Goal: Task Accomplishment & Management: Use online tool/utility

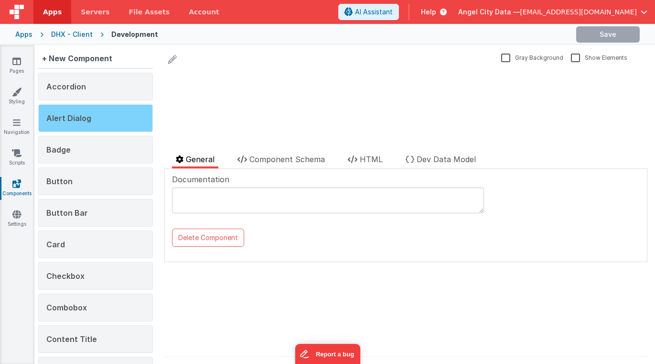
scroll to position [4, 0]
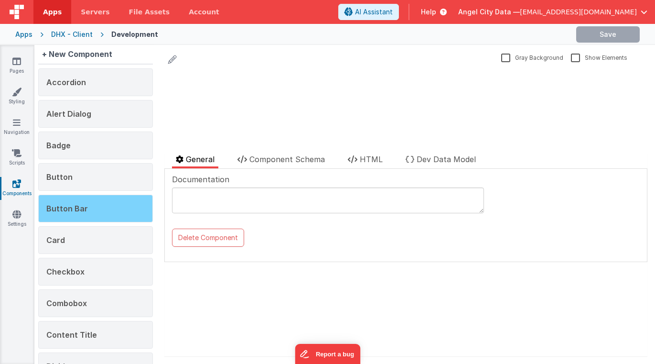
click at [104, 203] on div "Button Bar" at bounding box center [95, 208] width 115 height 28
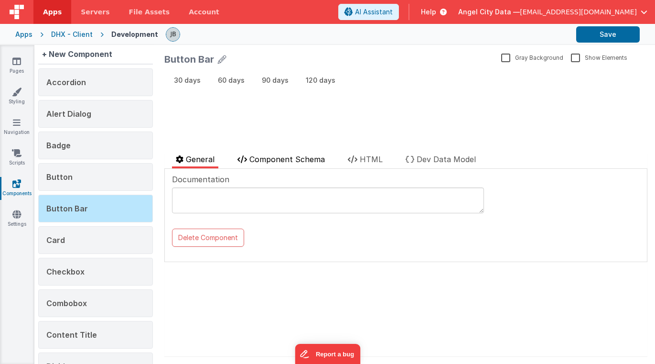
click at [286, 162] on span "Component Schema" at bounding box center [286, 159] width 75 height 10
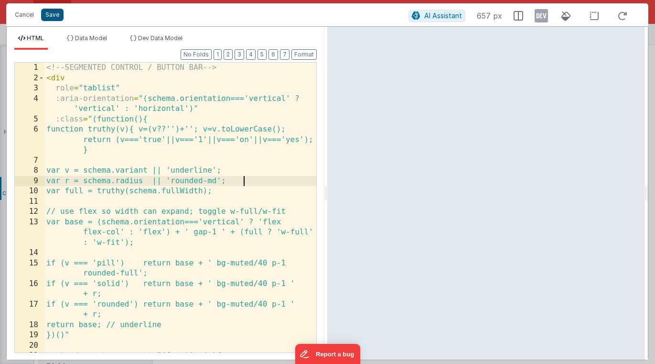
click at [90, 41] on span "Data Model" at bounding box center [91, 37] width 32 height 7
click at [89, 36] on span "Data Model" at bounding box center [91, 37] width 32 height 7
click at [25, 18] on button "Cancel" at bounding box center [24, 14] width 29 height 13
click at [48, 17] on button "Save" at bounding box center [52, 15] width 22 height 12
click at [0, 0] on div "Format 7 6 5 4 3 2 1 No Folds XXXXXXXXXXXXXXXXXXXXXXXXXXXXXXXXXXXXXXXXXXXXXXXXXX" at bounding box center [0, 0] width 0 height 0
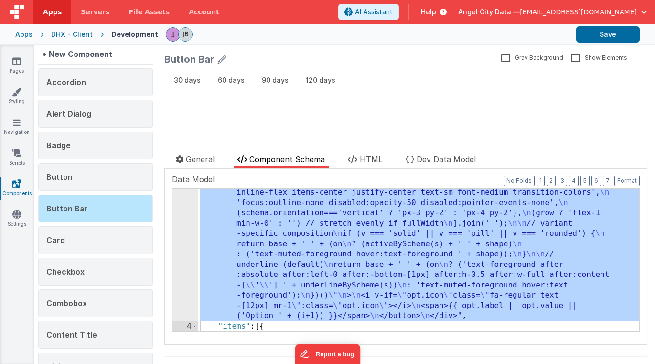
click at [53, 16] on div "Cancel Save AI Assistant 657 px" at bounding box center [327, 5] width 642 height 23
click at [19, 64] on icon at bounding box center [16, 61] width 9 height 10
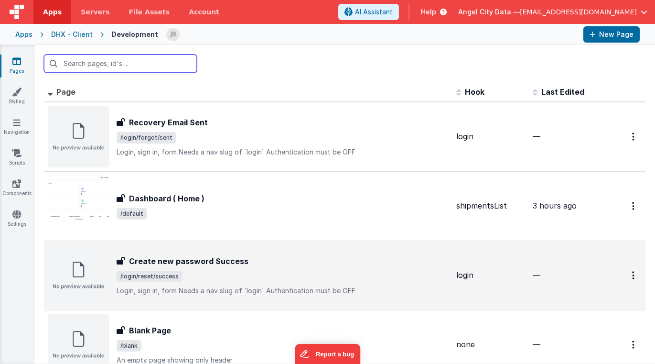
scroll to position [478, 0]
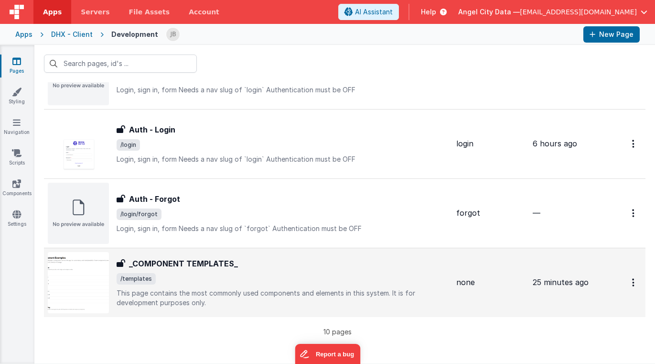
click at [159, 260] on h3 "_COMPONENT TEMPLATES_" at bounding box center [183, 263] width 109 height 11
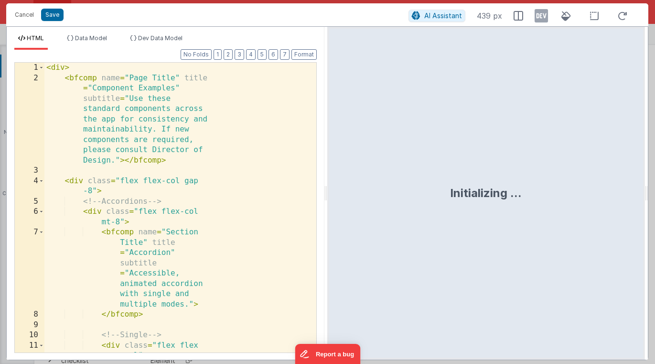
scroll to position [1681, 0]
click at [169, 105] on div "< div > < bfcomp name = "Page Title" title = "Component Examples" subtitle = "U…" at bounding box center [180, 233] width 272 height 341
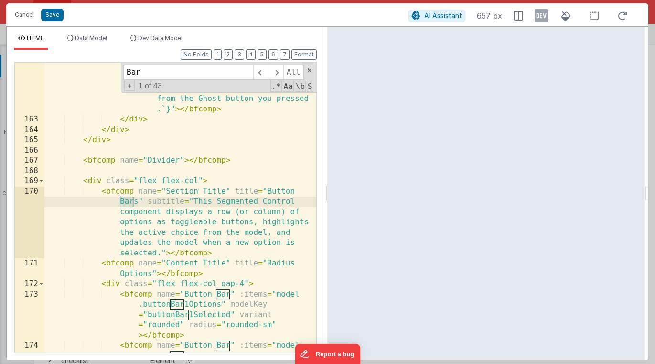
scroll to position [4314, 0]
type input "Bar"
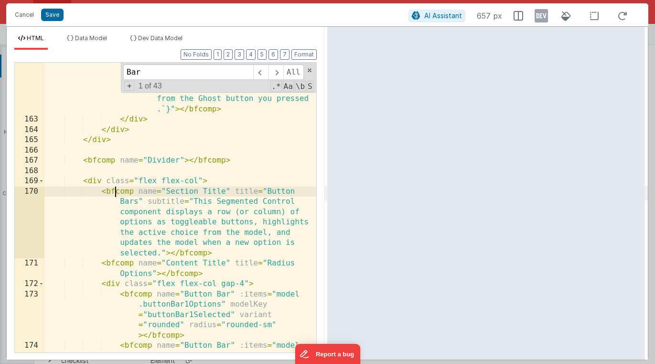
click at [114, 193] on div "< bfcomp name = "Button" variant = "ghost" label = "Ghost" icon = "fa-thumbs-up…" at bounding box center [180, 249] width 272 height 413
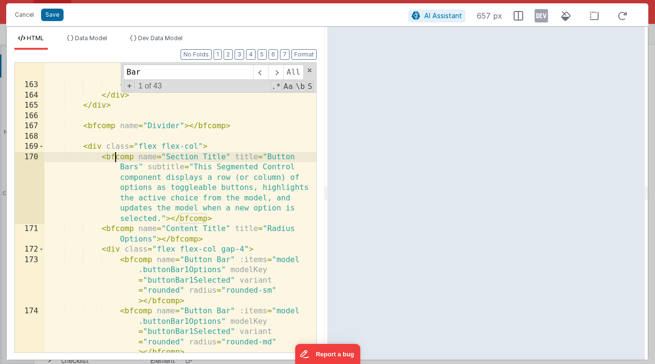
scroll to position [4366, 0]
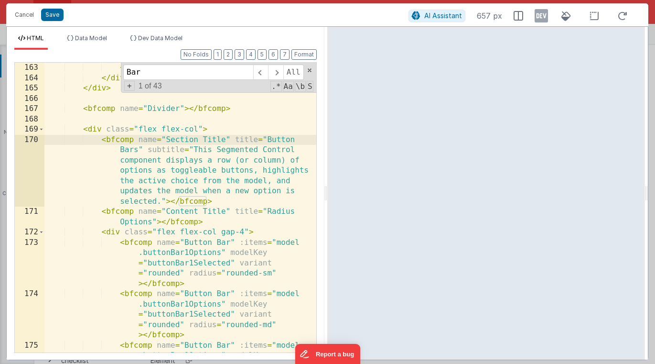
click at [118, 204] on div "</ div > </ div > </ div > < bfcomp name = "Divider" > </ bfcomp > < div class …" at bounding box center [180, 238] width 272 height 351
click at [111, 210] on div "</ div > </ div > </ div > < bfcomp name = "Divider" > </ bfcomp > < div class …" at bounding box center [180, 238] width 272 height 351
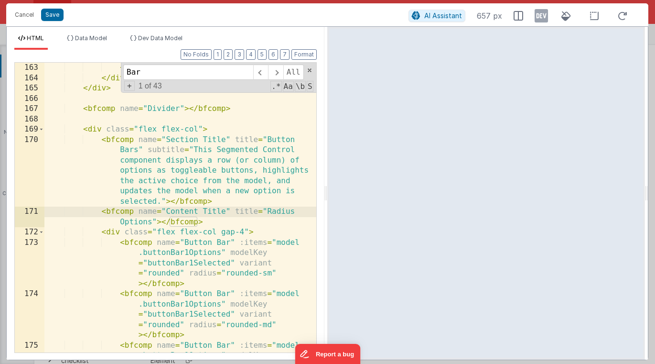
click at [107, 228] on div "</ div > </ div > </ div > < bfcomp name = "Divider" > </ bfcomp > < div class …" at bounding box center [180, 238] width 272 height 351
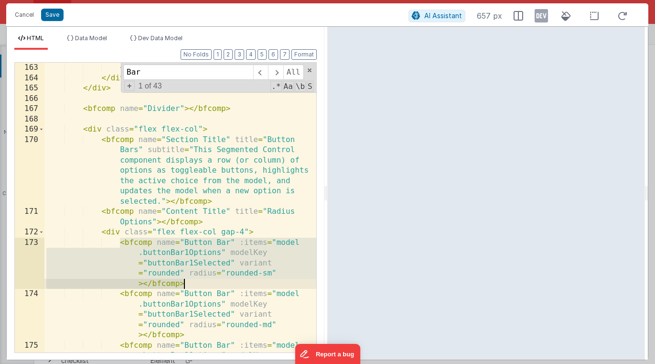
drag, startPoint x: 118, startPoint y: 239, endPoint x: 194, endPoint y: 284, distance: 88.0
click at [194, 284] on div "</ div > </ div > </ div > < bfcomp name = "Divider" > </ bfcomp > < div class …" at bounding box center [180, 238] width 272 height 351
click at [164, 255] on div "</ div > </ div > </ div > < bfcomp name = "Divider" > </ bfcomp > < div class …" at bounding box center [180, 238] width 272 height 351
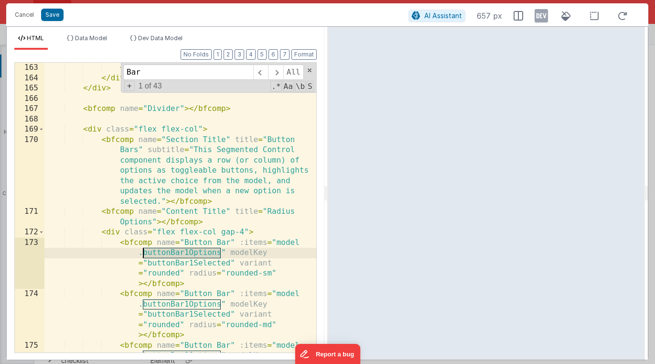
click at [164, 255] on div "</ div > </ div > </ div > < bfcomp name = "Divider" > </ bfcomp > < div class …" at bounding box center [180, 238] width 272 height 351
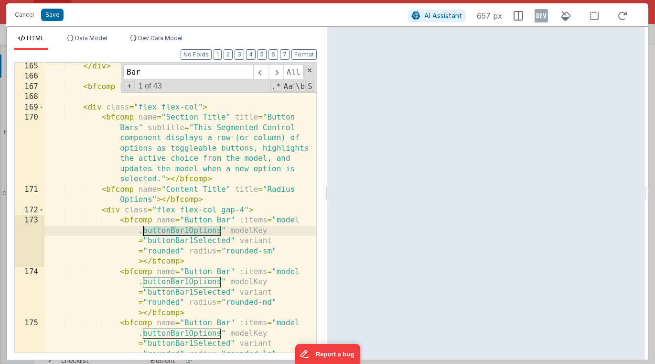
scroll to position [4409, 0]
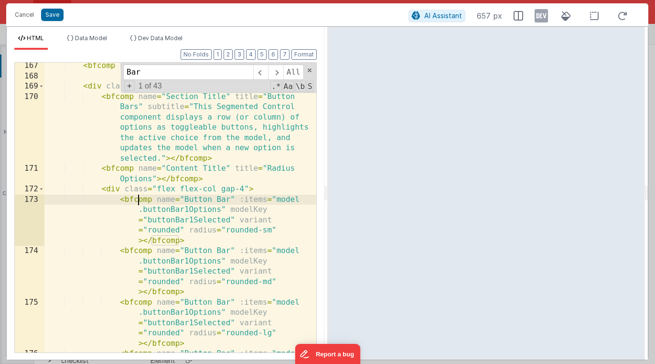
click at [137, 202] on div "< bfcomp name = "Divider" > </ bfcomp > < div class = "flex flex-col" > < bfcom…" at bounding box center [180, 236] width 272 height 351
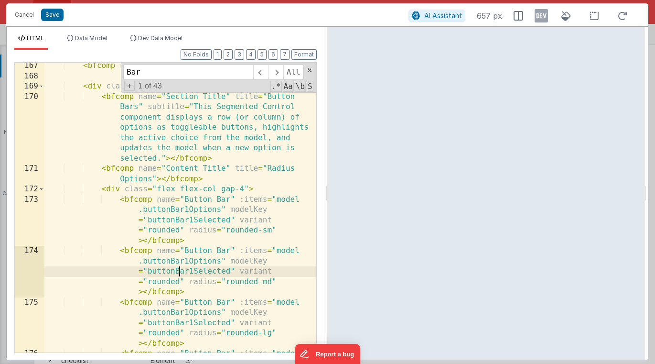
click at [177, 276] on div "< bfcomp name = "Divider" > </ bfcomp > < div class = "flex flex-col" > < bfcom…" at bounding box center [180, 236] width 272 height 351
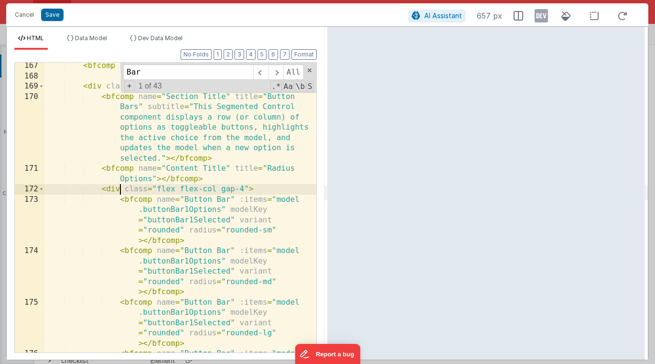
click at [121, 190] on div "< bfcomp name = "Divider" > </ bfcomp > < div class = "flex flex-col" > < bfcom…" at bounding box center [180, 236] width 272 height 351
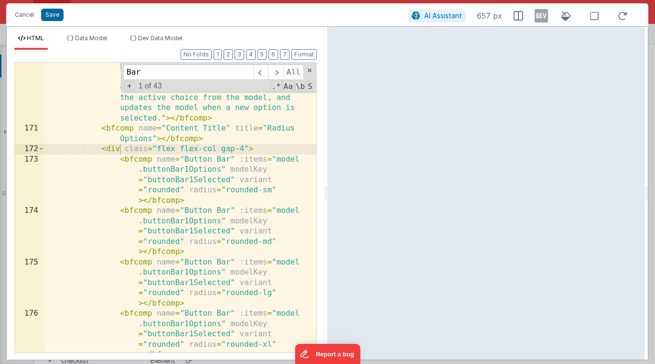
scroll to position [4444, 0]
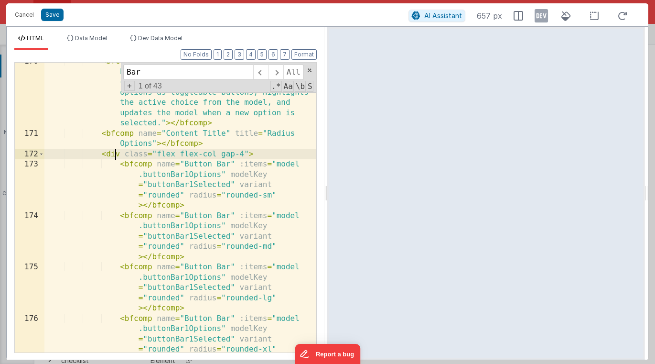
click at [116, 152] on div "< bfcomp name = "Section Title" title = "Button Bars" subtitle = "This Segmente…" at bounding box center [180, 262] width 272 height 413
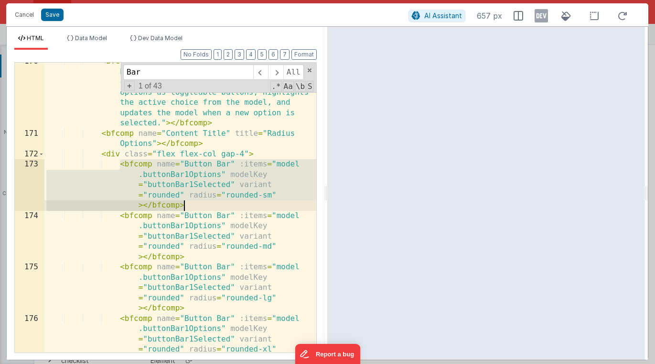
drag, startPoint x: 120, startPoint y: 164, endPoint x: 205, endPoint y: 202, distance: 93.1
click at [205, 202] on div "< bfcomp name = "Section Title" title = "Button Bars" subtitle = "This Segmente…" at bounding box center [180, 262] width 272 height 413
click at [47, 14] on button "Save" at bounding box center [52, 15] width 22 height 12
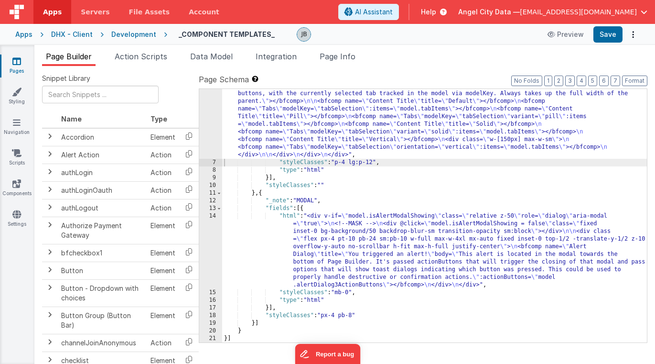
scroll to position [1582, 0]
click at [111, 33] on div "Development" at bounding box center [133, 35] width 45 height 10
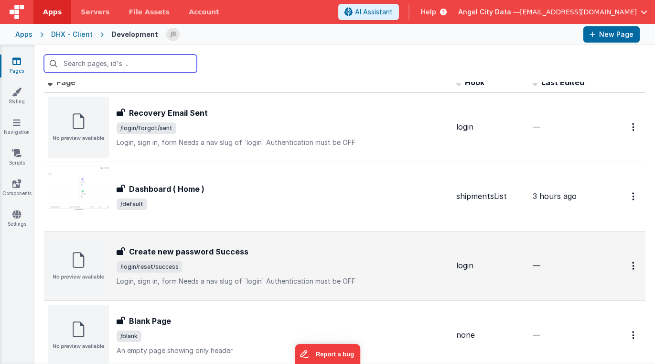
scroll to position [15, 0]
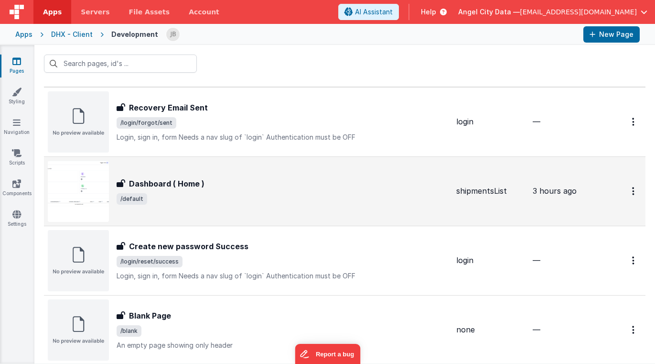
click at [162, 186] on h3 "Dashboard ( Home )" at bounding box center [166, 183] width 75 height 11
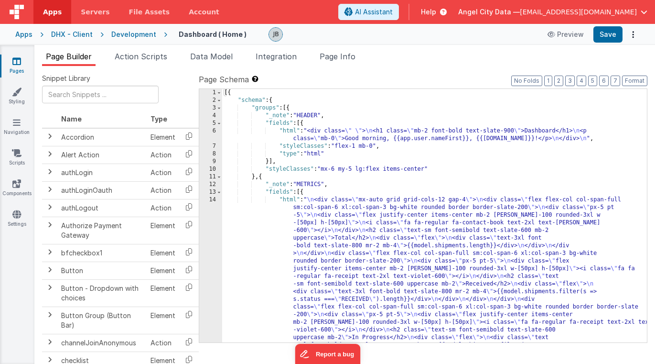
click at [208, 225] on div "14" at bounding box center [210, 303] width 23 height 214
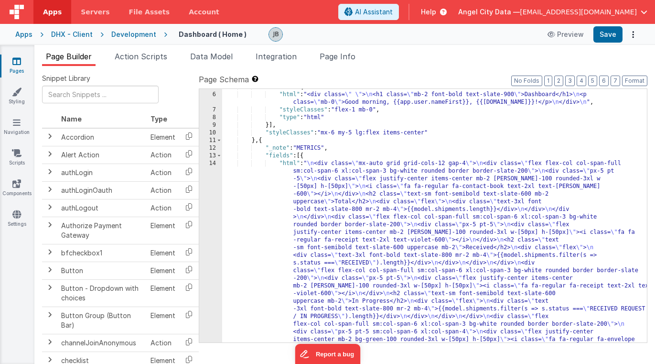
scroll to position [217, 0]
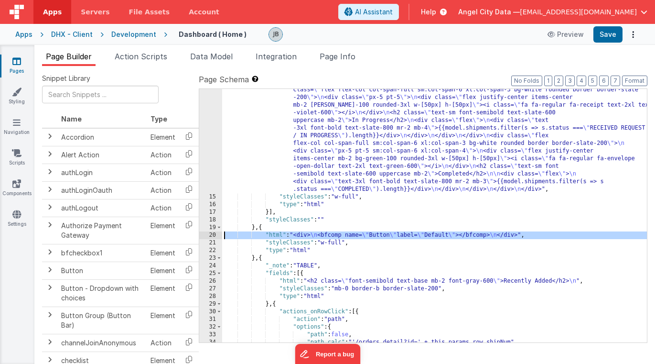
click at [214, 233] on div "20" at bounding box center [210, 235] width 23 height 8
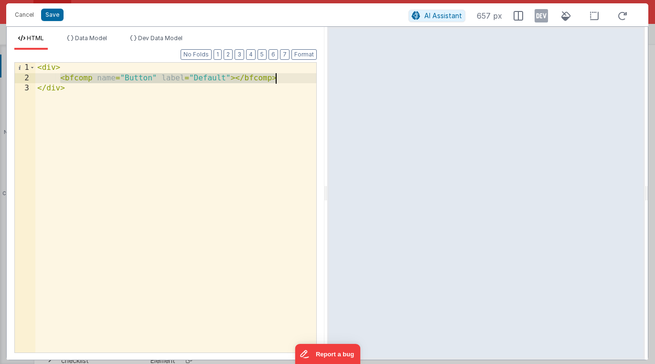
drag, startPoint x: 60, startPoint y: 76, endPoint x: 309, endPoint y: 74, distance: 249.4
click at [309, 74] on div "< div > < bfcomp name = "Button" label = "Default" > </ bfcomp > </ div >" at bounding box center [175, 218] width 281 height 310
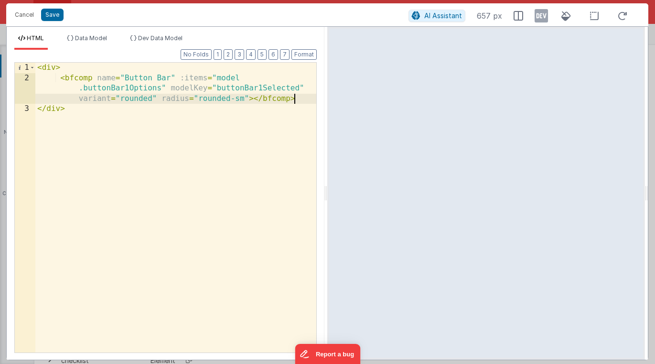
click at [134, 86] on div "< div > < bfcomp name = "Button Bar" :items = "model .buttonBar1Options" modelK…" at bounding box center [175, 218] width 281 height 310
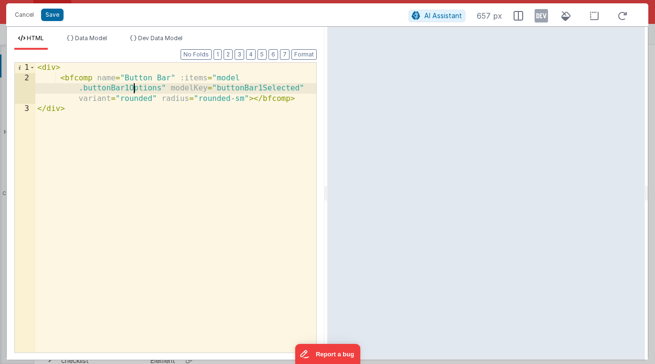
click at [134, 86] on div "< div > < bfcomp name = "Button Bar" :items = "model .buttonBar1Options" modelK…" at bounding box center [175, 218] width 281 height 310
click at [81, 36] on span "Data Model" at bounding box center [91, 37] width 32 height 7
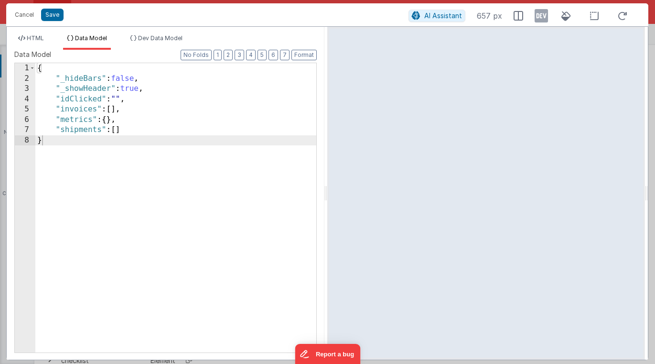
click at [147, 129] on div "{ "_hideBars" : false , "_showHeader" : true , "idClicked" : "" , "invoices" : …" at bounding box center [175, 218] width 281 height 310
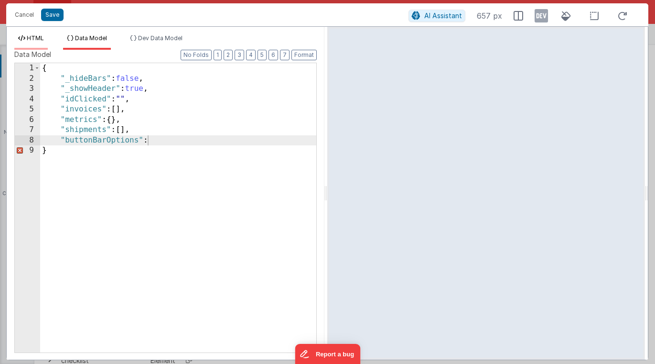
click at [46, 40] on li "HTML" at bounding box center [30, 41] width 33 height 15
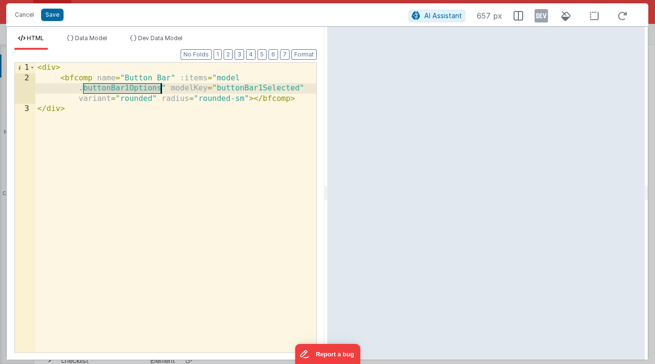
click at [108, 87] on div "< div > < bfcomp name = "Button Bar" :items = "model .buttonBar1Options" modelK…" at bounding box center [175, 218] width 281 height 310
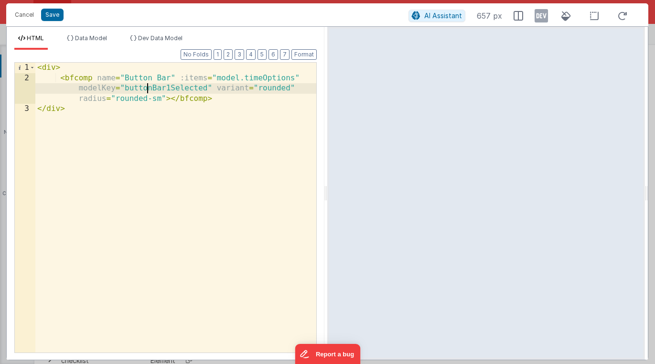
click at [148, 89] on div "< div > < bfcomp name = "Button Bar" :items = "model.timeOptions" modelKey = "b…" at bounding box center [175, 218] width 281 height 310
click at [88, 41] on span "Data Model" at bounding box center [91, 37] width 32 height 7
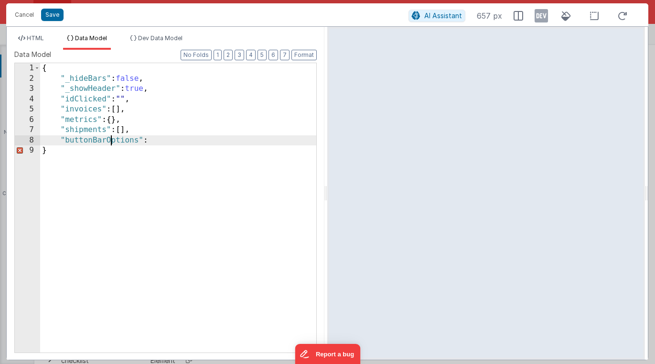
click at [110, 138] on div "{ "_hideBars" : false , "_showHeader" : true , "idClicked" : "" , "invoices" : …" at bounding box center [178, 218] width 276 height 310
click at [233, 141] on div "{ "_hideBars" : false , "_showHeader" : true , "idClicked" : "" , "invoices" : …" at bounding box center [178, 218] width 276 height 310
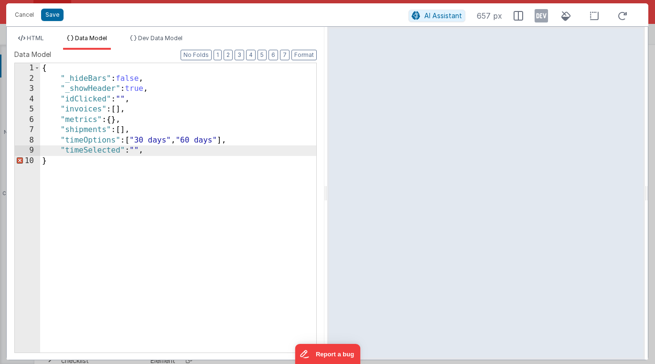
click at [213, 143] on div "{ "_hideBars" : false , "_showHeader" : true , "idClicked" : "" , "invoices" : …" at bounding box center [178, 218] width 276 height 310
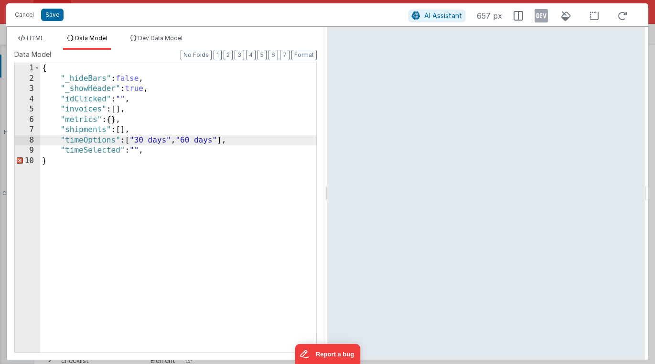
click at [158, 148] on div "{ "_hideBars" : false , "_showHeader" : true , "idClicked" : "" , "invoices" : …" at bounding box center [178, 218] width 276 height 310
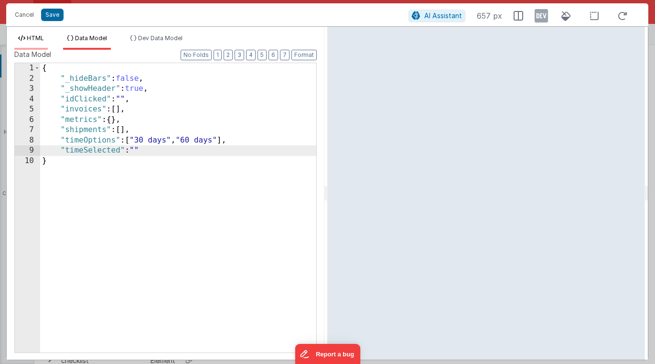
click at [36, 37] on span "HTML" at bounding box center [35, 37] width 17 height 7
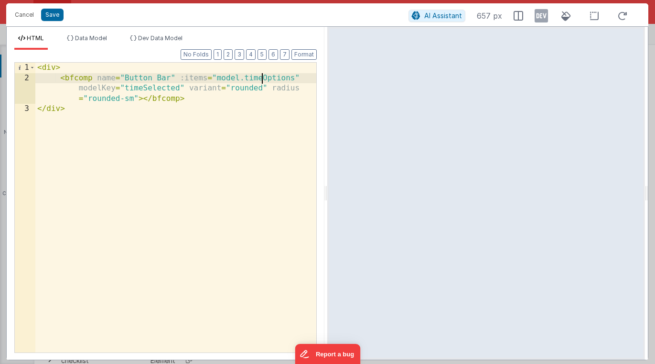
click at [264, 79] on div "< div > < bfcomp name = "Button Bar" :items = "model.timeOptions" modelKey = "t…" at bounding box center [175, 218] width 281 height 310
click at [161, 90] on div "< div > < bfcomp name = "Button Bar" :items = "model.timeOptions" modelKey = "t…" at bounding box center [175, 218] width 281 height 310
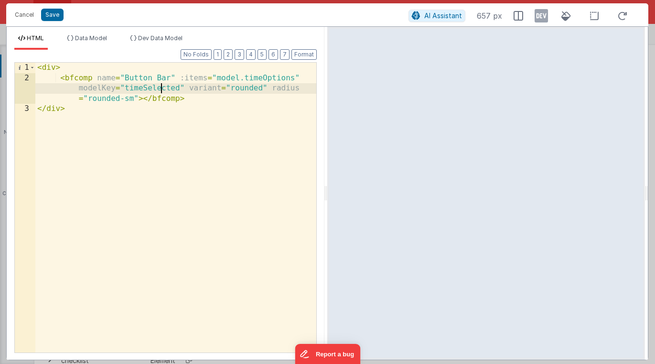
click at [161, 90] on div "< div > < bfcomp name = "Button Bar" :items = "model.timeOptions" modelKey = "t…" at bounding box center [175, 218] width 281 height 310
click at [146, 41] on span "Dev Data Model" at bounding box center [160, 37] width 44 height 7
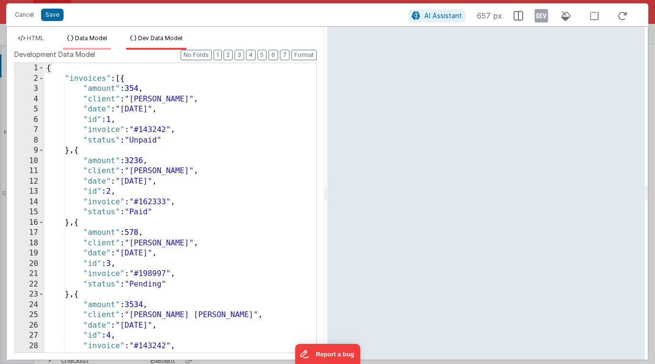
click at [93, 41] on span "Data Model" at bounding box center [91, 37] width 32 height 7
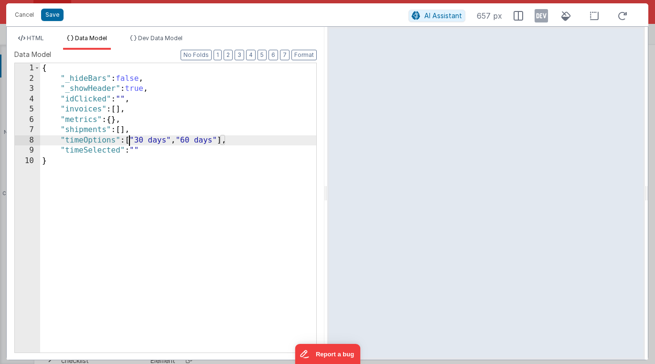
click at [129, 139] on div "{ "_hideBars" : false , "_showHeader" : true , "idClicked" : "" , "invoices" : …" at bounding box center [178, 218] width 276 height 310
drag, startPoint x: 129, startPoint y: 139, endPoint x: 169, endPoint y: 140, distance: 39.7
click at [169, 140] on div "{ "_hideBars" : false , "_showHeader" : true , "idClicked" : "" , "invoices" : …" at bounding box center [178, 218] width 276 height 310
drag, startPoint x: 172, startPoint y: 141, endPoint x: 129, endPoint y: 138, distance: 42.2
click at [129, 138] on div "{ "_hideBars" : false , "_showHeader" : true , "idClicked" : "" , "invoices" : …" at bounding box center [178, 218] width 276 height 310
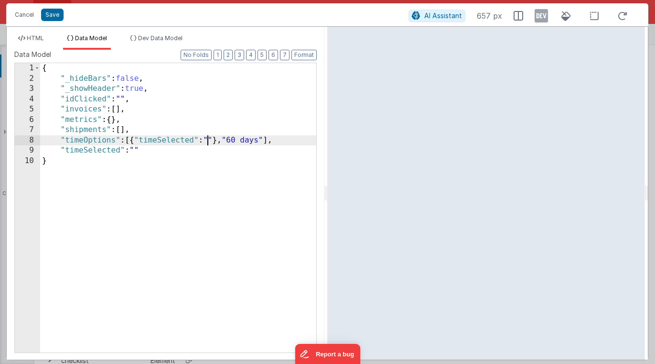
paste textarea
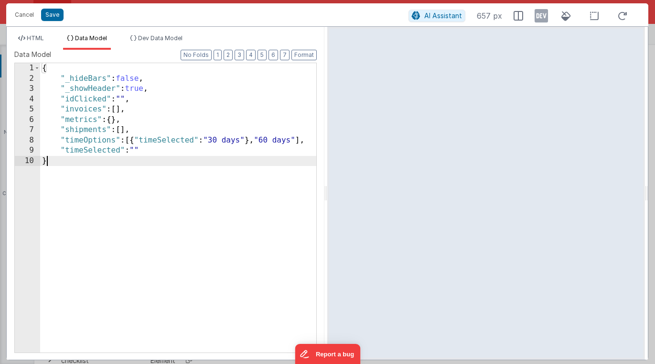
click at [177, 160] on div "{ "_hideBars" : false , "_showHeader" : true , "idClicked" : "" , "invoices" : …" at bounding box center [178, 218] width 276 height 310
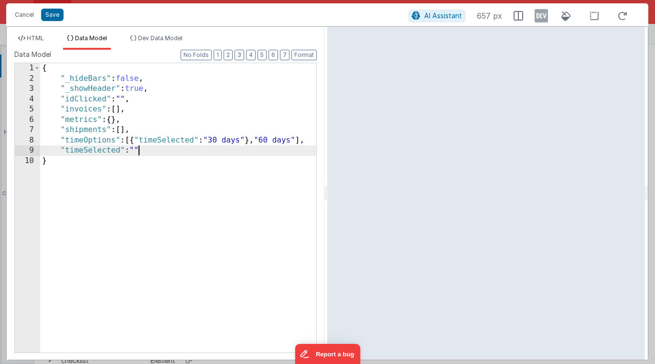
click at [198, 146] on div "{ "_hideBars" : false , "_showHeader" : true , "idClicked" : "" , "invoices" : …" at bounding box center [178, 218] width 276 height 310
click at [44, 14] on button "Save" at bounding box center [52, 15] width 22 height 12
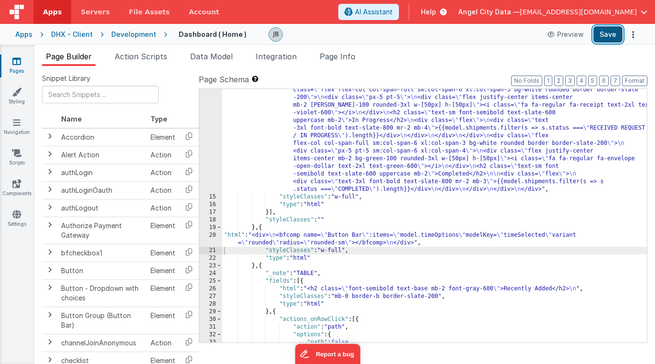
click at [606, 37] on button "Save" at bounding box center [607, 34] width 29 height 16
click at [140, 33] on div "Development" at bounding box center [133, 35] width 45 height 10
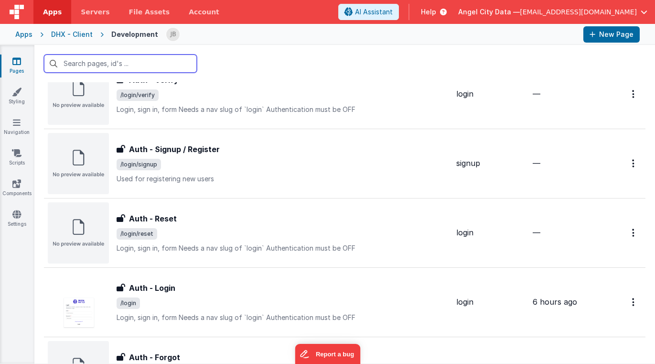
scroll to position [478, 0]
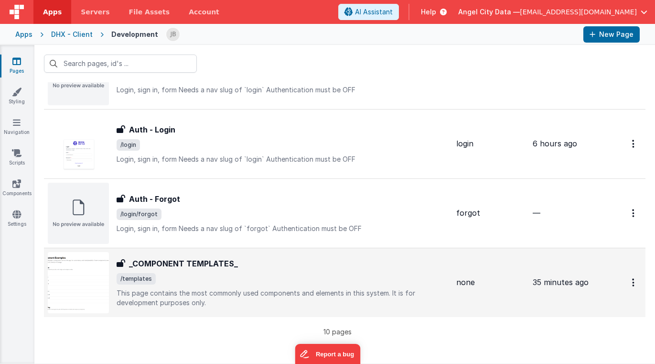
click at [177, 270] on div "_COMPONENT TEMPLATES_ _COMPONENT TEMPLATES_ /templates This page contains the m…" at bounding box center [283, 283] width 332 height 50
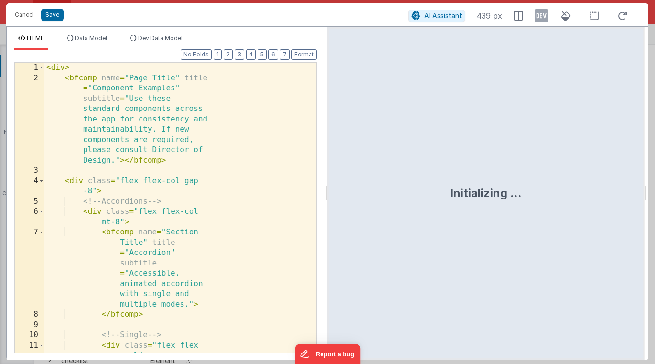
scroll to position [1681, 0]
click at [165, 118] on div "< div > < bfcomp name = "Page Title" title = "Component Examples" subtitle = "U…" at bounding box center [180, 233] width 272 height 341
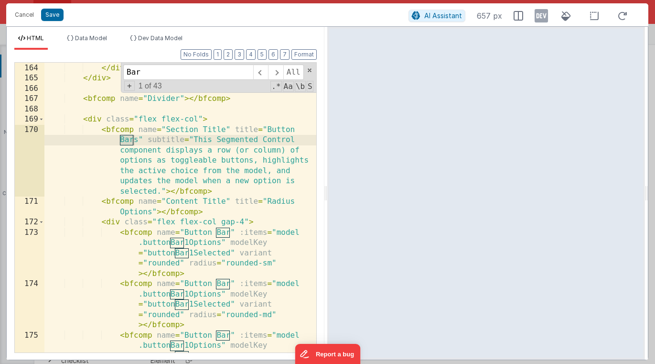
scroll to position [4390, 0]
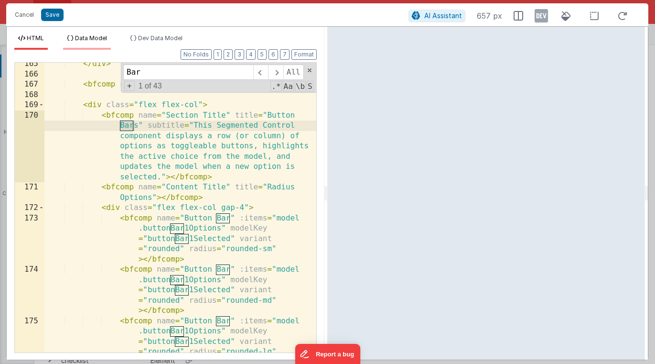
type input "Bar"
click at [88, 42] on li "Data Model" at bounding box center [87, 41] width 48 height 15
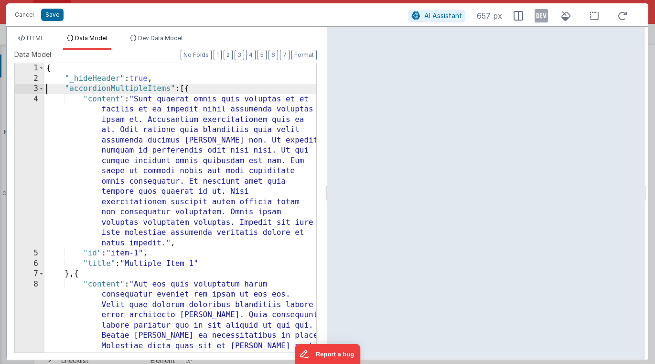
scroll to position [0, 0]
click at [45, 91] on div "{ "_hideHeader" : true , "accordionMultipleItems" : [{ "content" : "Sunt quaera…" at bounding box center [180, 269] width 272 height 412
click at [43, 91] on span at bounding box center [41, 89] width 5 height 11
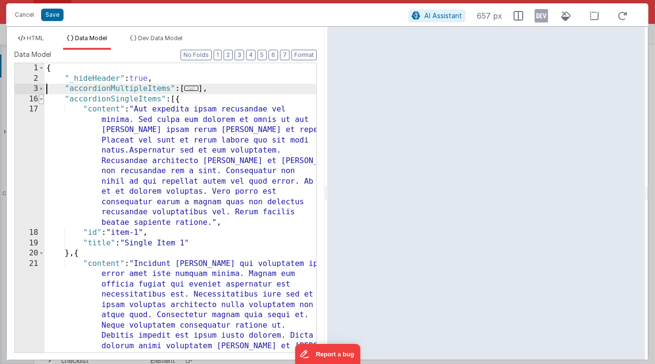
click at [43, 97] on span at bounding box center [41, 99] width 5 height 11
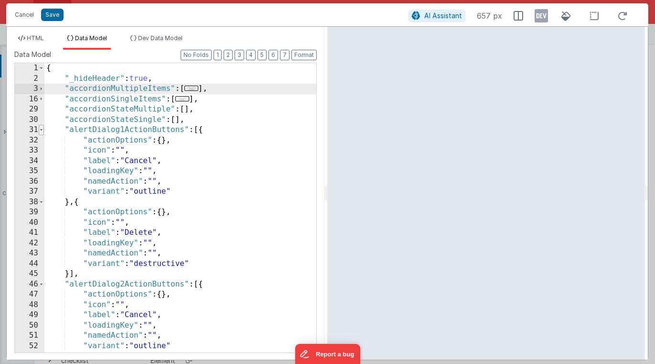
click at [41, 130] on span at bounding box center [41, 130] width 5 height 11
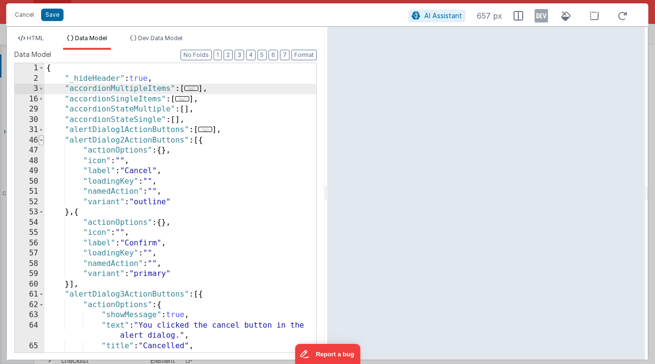
click at [40, 143] on span at bounding box center [41, 140] width 5 height 11
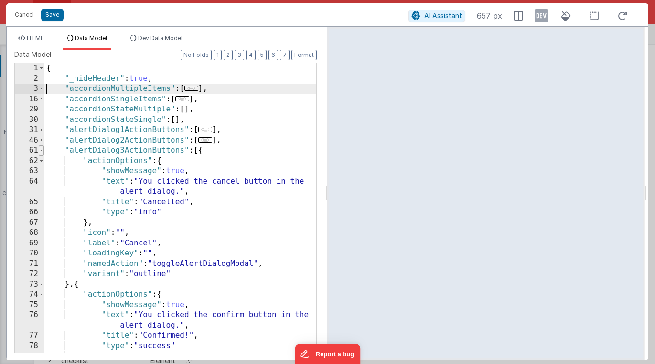
click at [39, 152] on span at bounding box center [41, 150] width 5 height 11
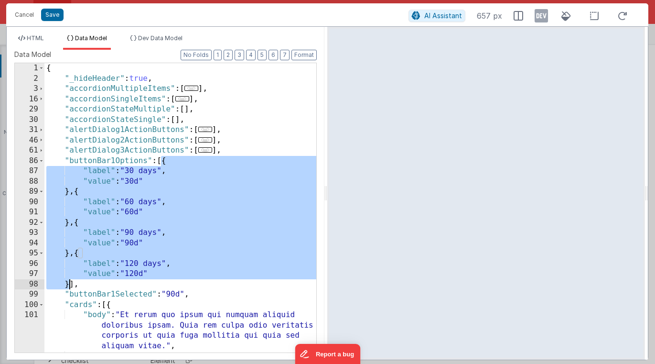
drag, startPoint x: 162, startPoint y: 160, endPoint x: 70, endPoint y: 281, distance: 152.0
click at [70, 281] on div "{ "_hideHeader" : true , "accordionMultipleItems" : [ ... ] , "accordionSingleI…" at bounding box center [180, 223] width 272 height 320
click at [50, 16] on button "Save" at bounding box center [52, 15] width 22 height 12
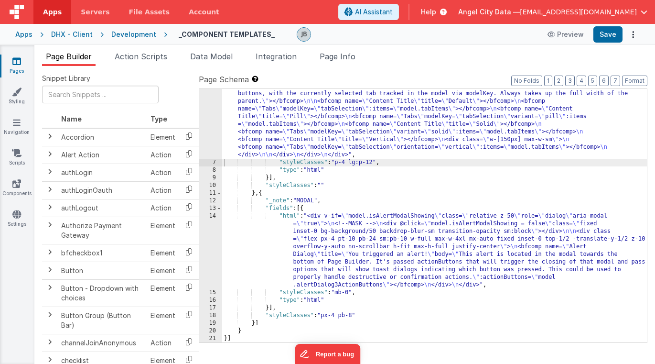
scroll to position [1582, 0]
click at [122, 34] on div "Development" at bounding box center [133, 35] width 45 height 10
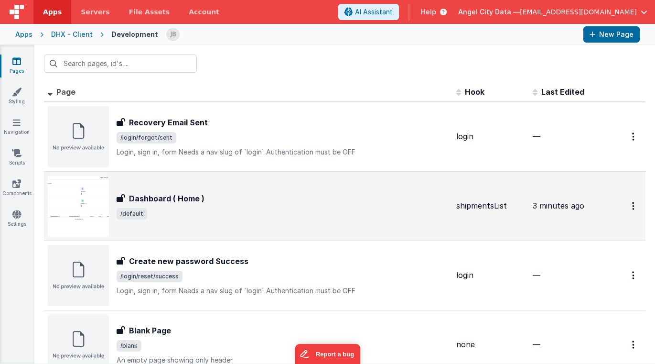
click at [153, 189] on div "Dashboard ( Home ) Dashboard ( Home ) /default" at bounding box center [248, 205] width 401 height 61
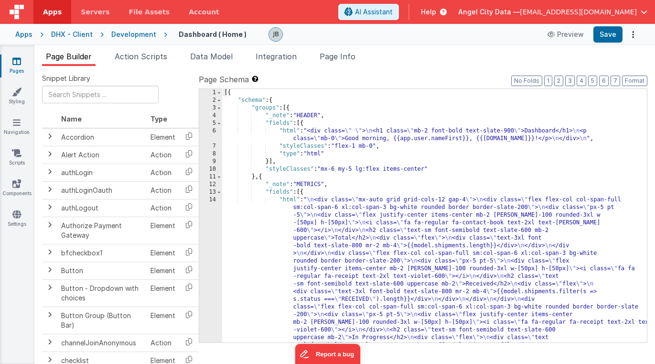
click at [214, 218] on div "14" at bounding box center [210, 303] width 23 height 214
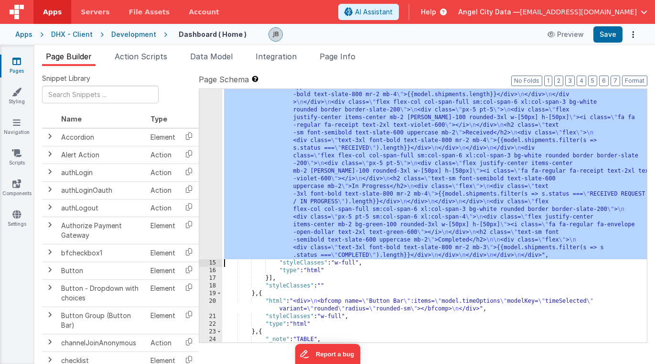
scroll to position [148, 0]
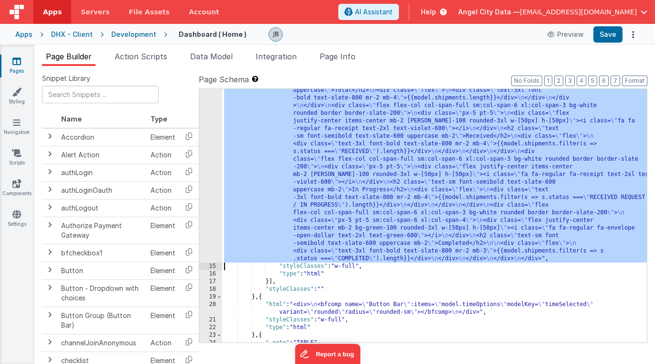
click at [215, 309] on div "20" at bounding box center [210, 308] width 23 height 15
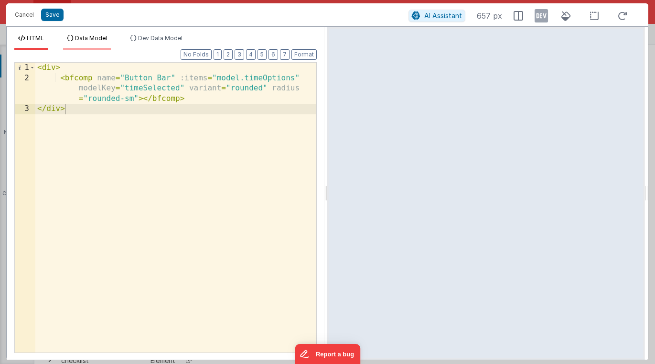
click at [76, 37] on span "Data Model" at bounding box center [91, 37] width 32 height 7
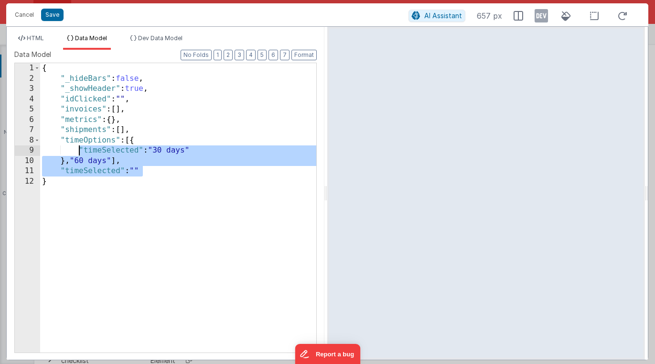
drag, startPoint x: 143, startPoint y: 170, endPoint x: 78, endPoint y: 151, distance: 67.7
click at [78, 151] on div "{ "_hideBars" : false , "_showHeader" : true , "idClicked" : "" , "invoices" : …" at bounding box center [178, 218] width 276 height 310
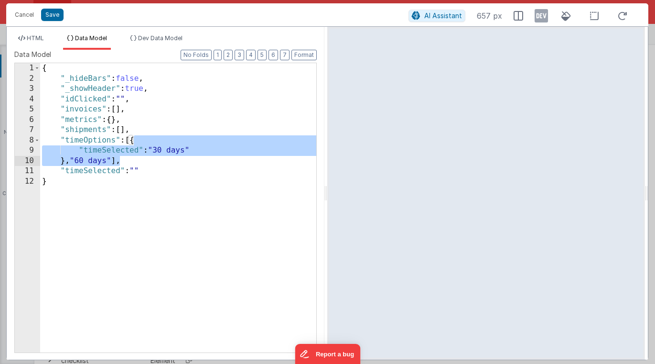
drag, startPoint x: 133, startPoint y: 139, endPoint x: 119, endPoint y: 157, distance: 22.8
click at [119, 157] on div "{ "_hideBars" : false , "_showHeader" : true , "idClicked" : "" , "invoices" : …" at bounding box center [178, 218] width 276 height 310
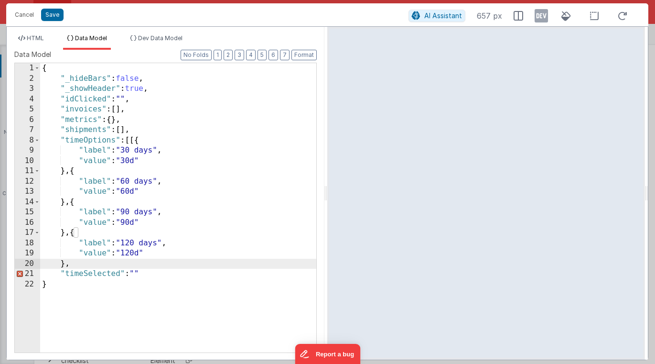
click at [140, 200] on div "{ "_hideBars" : false , "_showHeader" : true , "idClicked" : "" , "invoices" : …" at bounding box center [178, 218] width 276 height 310
click at [90, 262] on div "{ "_hideBars" : false , "_showHeader" : true , "idClicked" : "" , "invoices" : …" at bounding box center [178, 218] width 276 height 310
click at [153, 268] on div "{ "_hideBars" : false , "_showHeader" : true , "idClicked" : "" , "invoices" : …" at bounding box center [178, 218] width 276 height 310
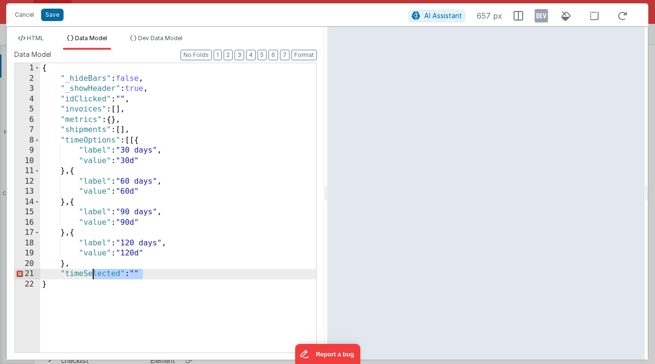
drag, startPoint x: 146, startPoint y: 272, endPoint x: 90, endPoint y: 272, distance: 56.4
click at [90, 272] on div "{ "_hideBars" : false , "_showHeader" : true , "idClicked" : "" , "invoices" : …" at bounding box center [178, 218] width 276 height 310
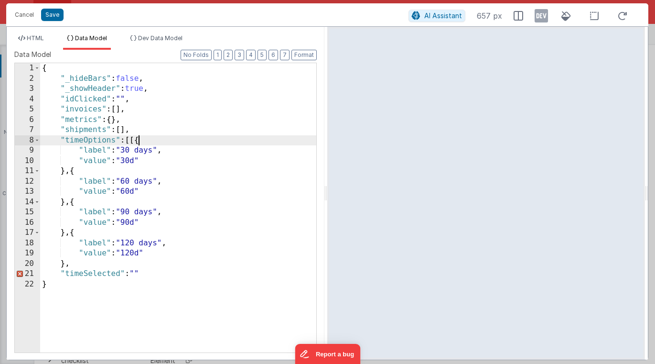
click at [138, 142] on div "{ "_hideBars" : false , "_showHeader" : true , "idClicked" : "" , "invoices" : …" at bounding box center [178, 218] width 276 height 310
click at [72, 264] on div "{ "_hideBars" : false , "_showHeader" : true , "idClicked" : "" , "invoices" : …" at bounding box center [178, 218] width 276 height 310
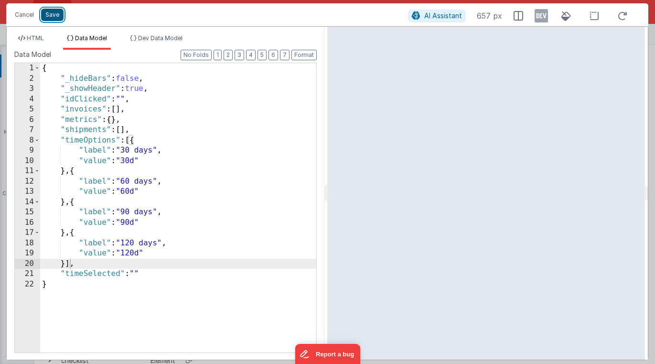
click at [57, 15] on button "Save" at bounding box center [52, 15] width 22 height 12
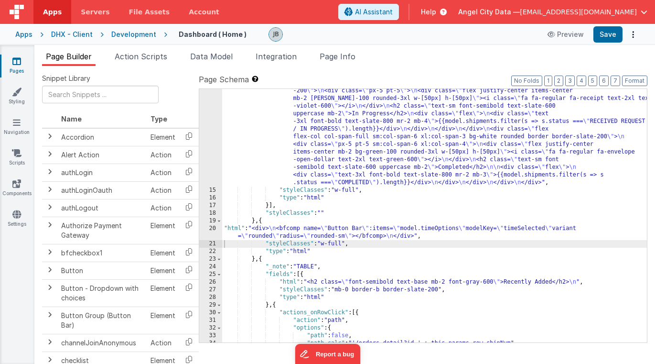
scroll to position [227, 0]
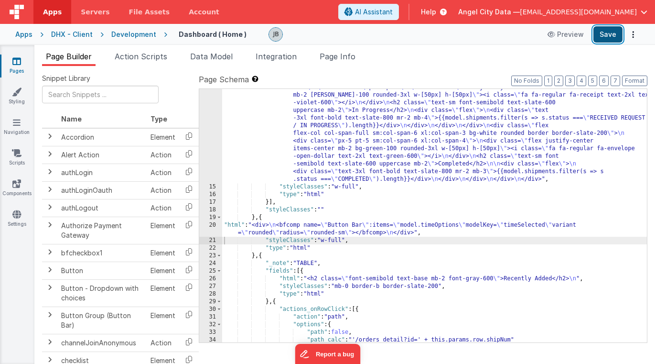
click at [603, 32] on button "Save" at bounding box center [607, 34] width 29 height 16
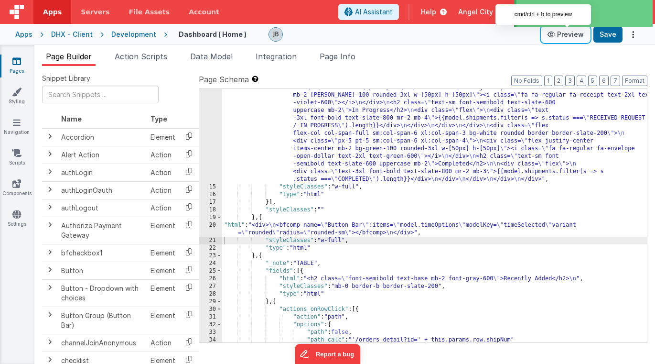
click at [561, 36] on button "Preview" at bounding box center [566, 34] width 48 height 15
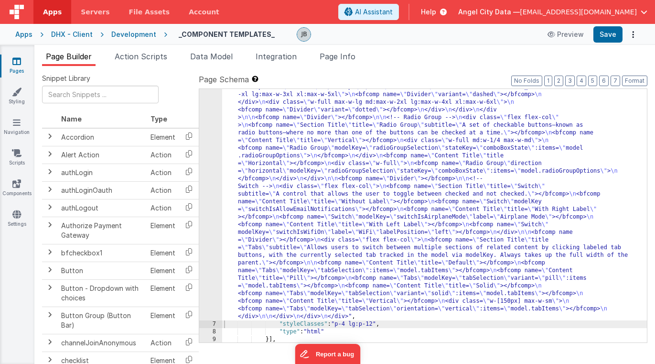
scroll to position [1214, 0]
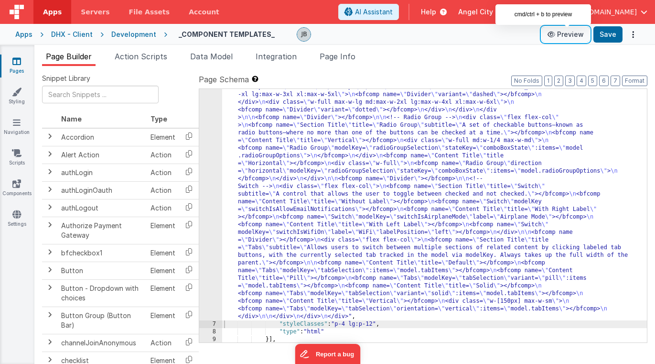
click at [562, 30] on button "Preview" at bounding box center [566, 34] width 48 height 15
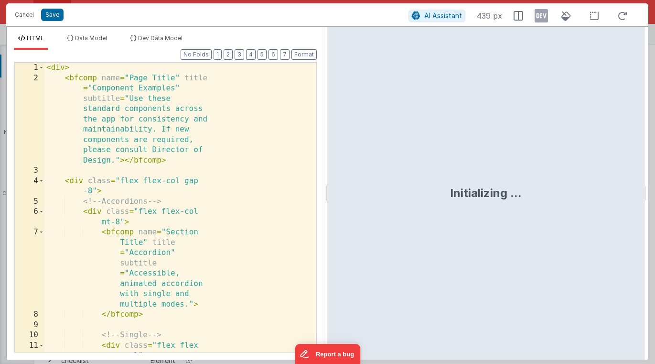
click at [210, 183] on div "< div > < bfcomp name = "Page Title" title = "Component Examples" subtitle = "U…" at bounding box center [180, 233] width 272 height 341
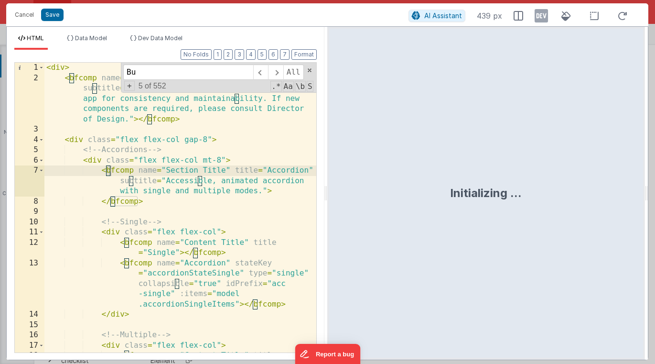
scroll to position [492, 0]
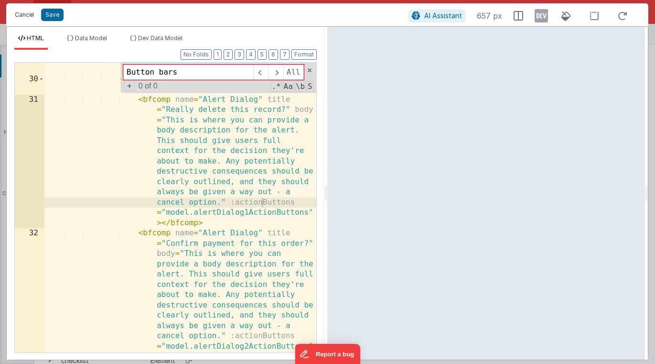
type input "Button bars"
click at [16, 15] on button "Cancel" at bounding box center [24, 14] width 29 height 13
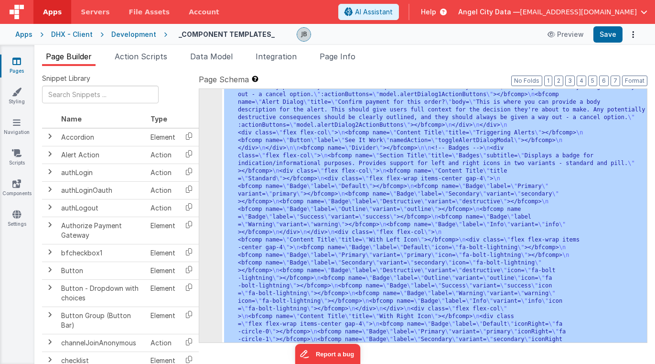
scroll to position [0, 0]
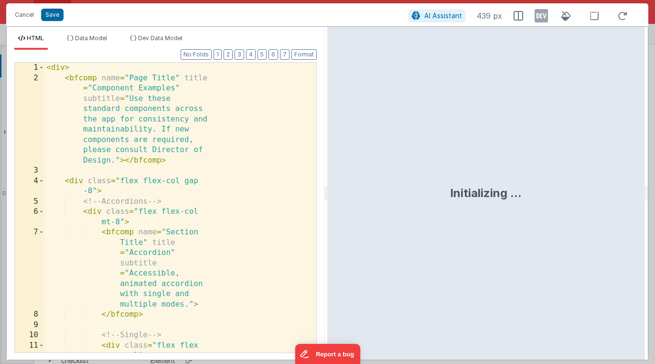
scroll to position [1199, 0]
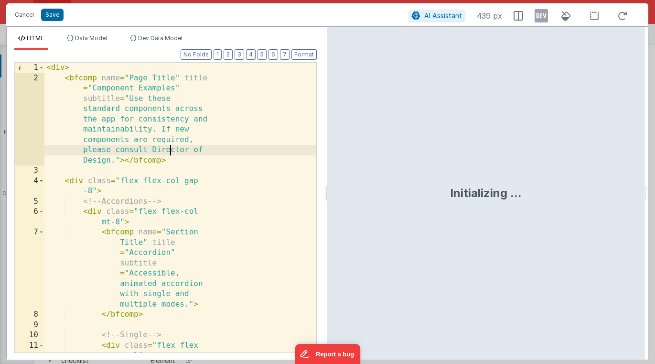
click at [171, 150] on div "< div > < bfcomp name = "Page Title" title = "Component Examples" subtitle = "U…" at bounding box center [180, 233] width 272 height 341
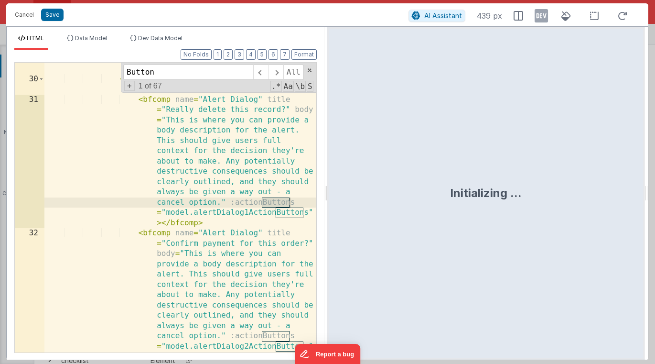
scroll to position [2937, 0]
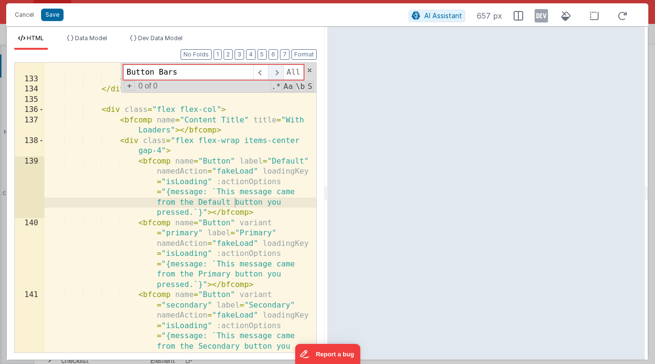
type input "Button Bars"
click at [277, 77] on span at bounding box center [275, 72] width 15 height 15
click at [83, 39] on span "Data Model" at bounding box center [91, 37] width 32 height 7
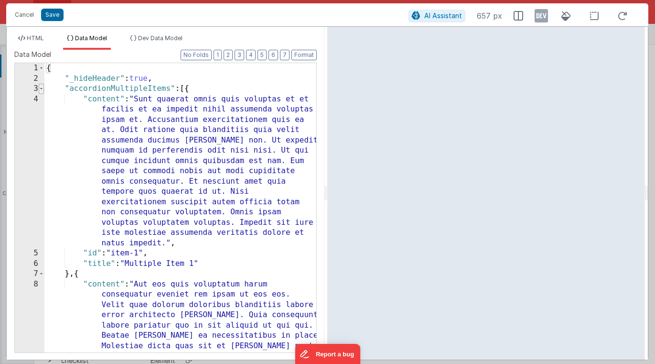
scroll to position [0, 0]
click at [42, 89] on span at bounding box center [41, 89] width 5 height 11
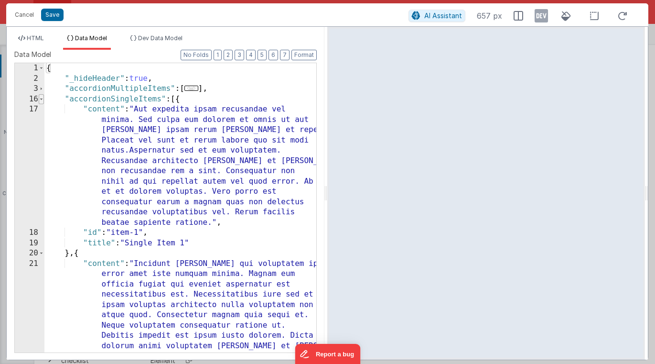
click at [39, 102] on span at bounding box center [41, 99] width 5 height 11
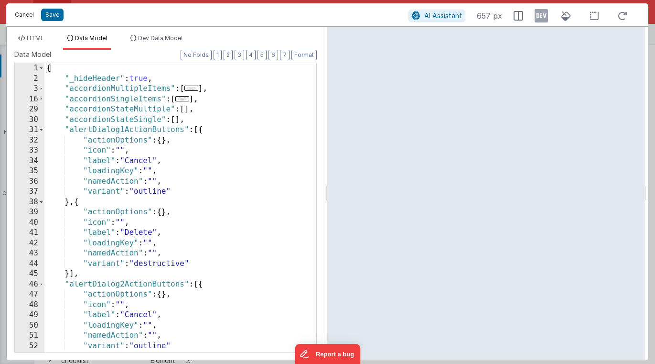
click at [25, 16] on button "Cancel" at bounding box center [24, 14] width 29 height 13
